Goal: Task Accomplishment & Management: Complete application form

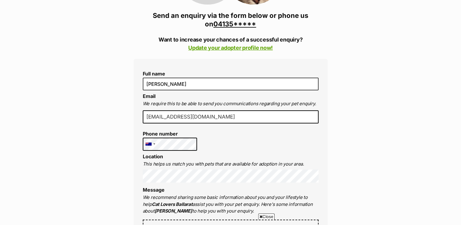
scroll to position [151, 0]
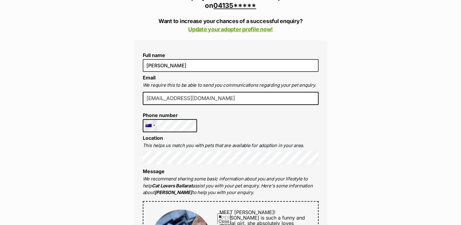
click at [154, 123] on div at bounding box center [150, 125] width 14 height 12
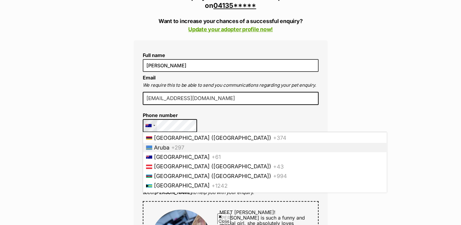
scroll to position [121, 0]
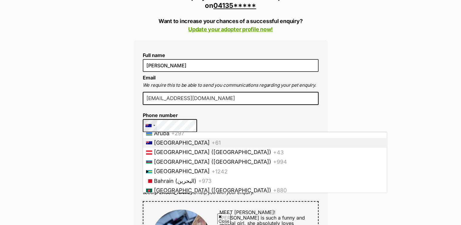
click at [176, 144] on span "Australia" at bounding box center [182, 142] width 56 height 6
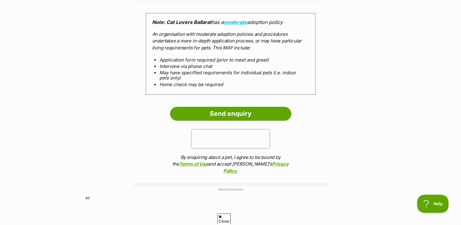
scroll to position [606, 0]
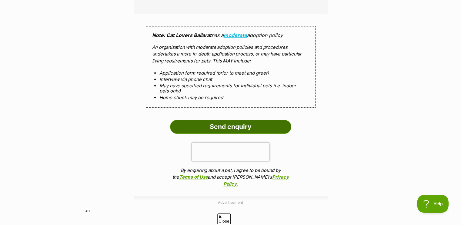
click at [239, 120] on input "Send enquiry" at bounding box center [230, 127] width 121 height 14
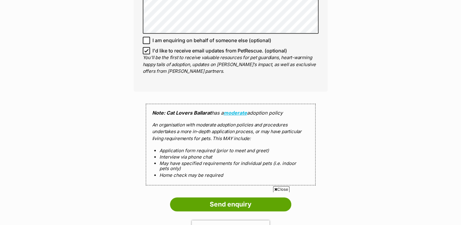
scroll to position [575, 0]
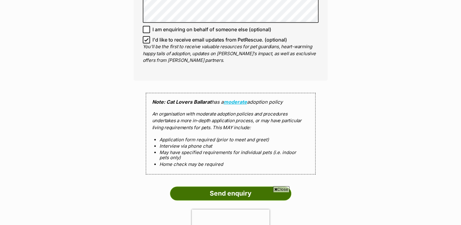
click at [225, 186] on input "Send enquiry" at bounding box center [230, 193] width 121 height 14
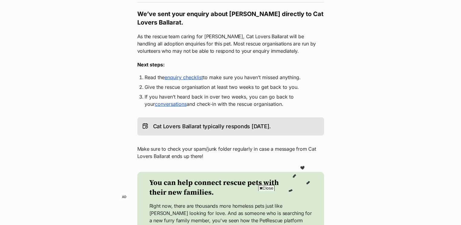
scroll to position [91, 0]
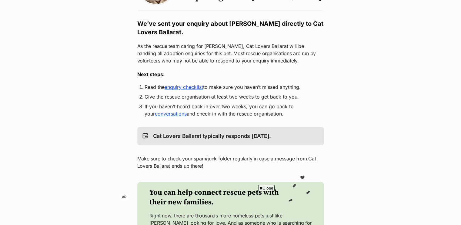
click at [192, 88] on link "enquiry checklist" at bounding box center [183, 87] width 38 height 6
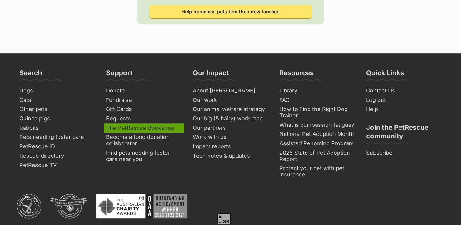
click at [160, 128] on link "The PetRescue Bookshop" at bounding box center [144, 127] width 81 height 9
